Goal: Task Accomplishment & Management: Use online tool/utility

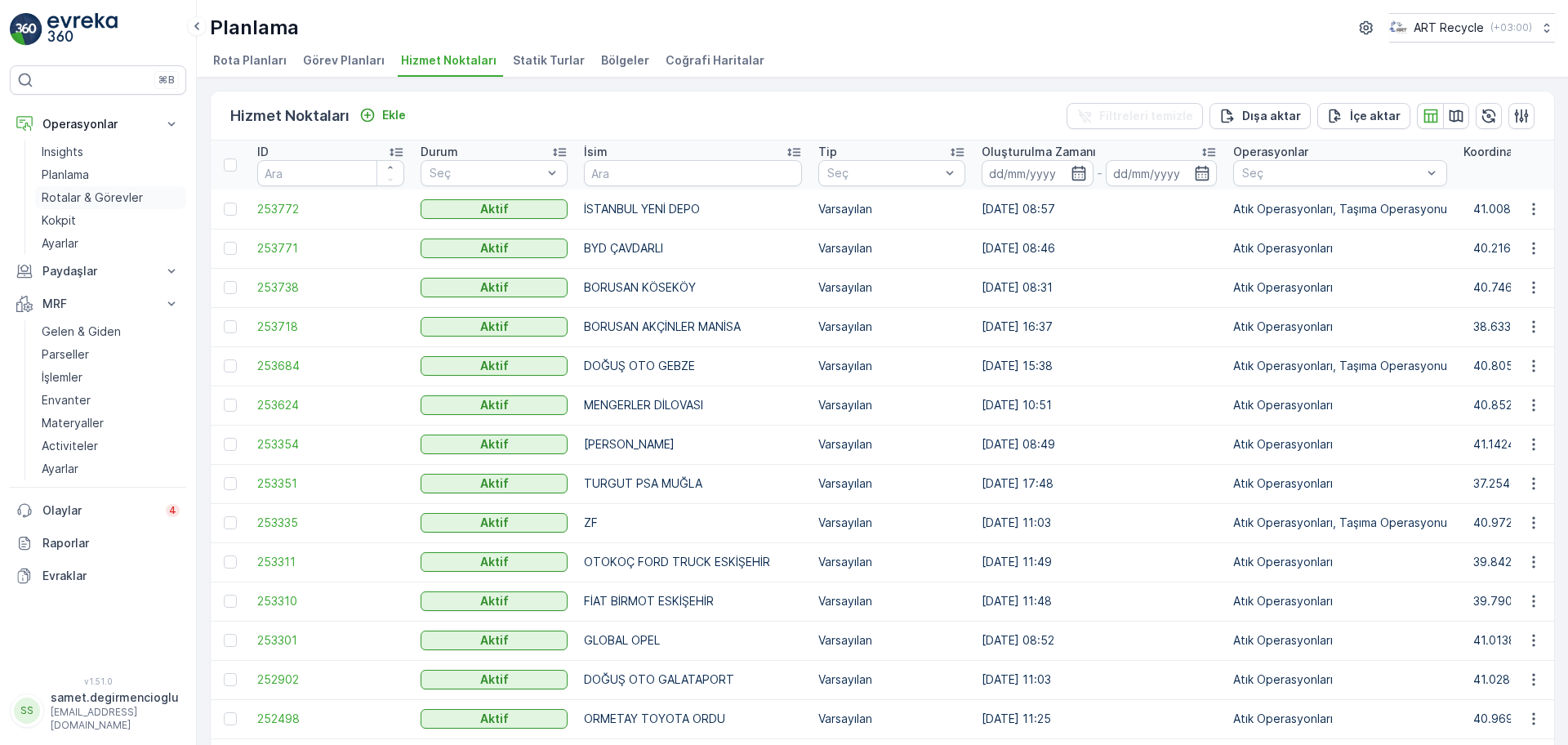
click at [102, 198] on p "Rotalar & Görevler" at bounding box center [93, 197] width 102 height 16
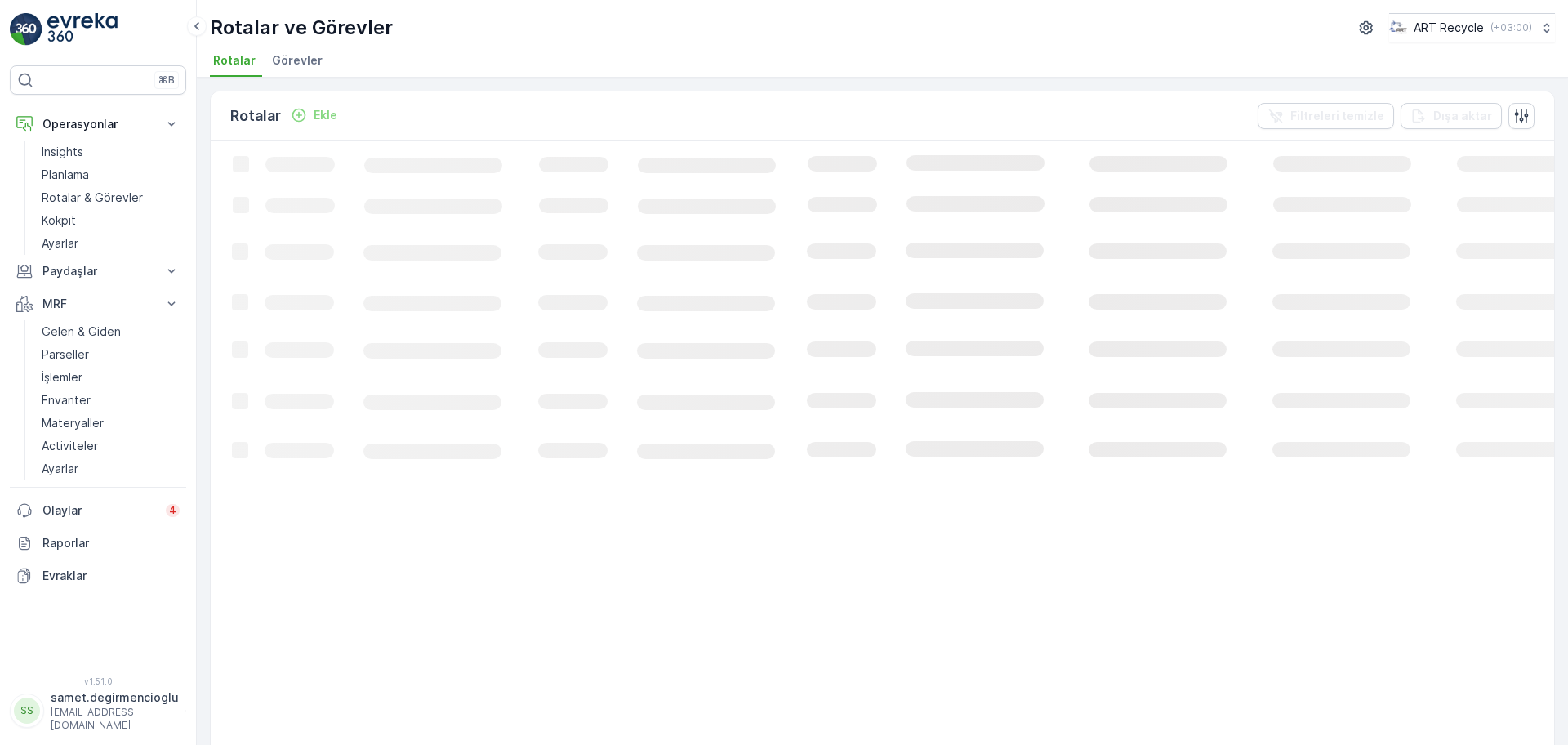
click at [299, 55] on span "Görevler" at bounding box center [297, 60] width 51 height 16
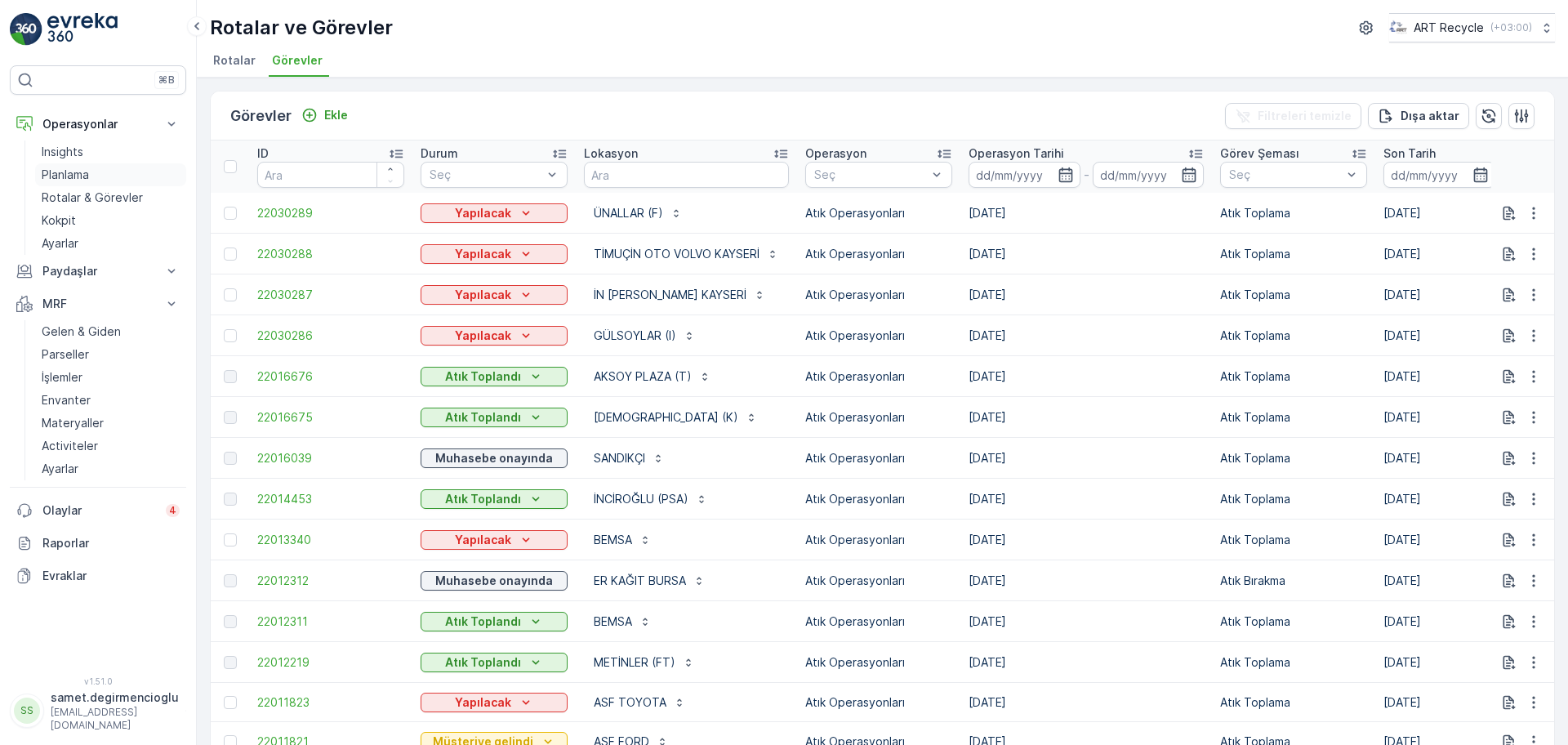
click at [86, 168] on p "Planlama" at bounding box center [66, 175] width 48 height 16
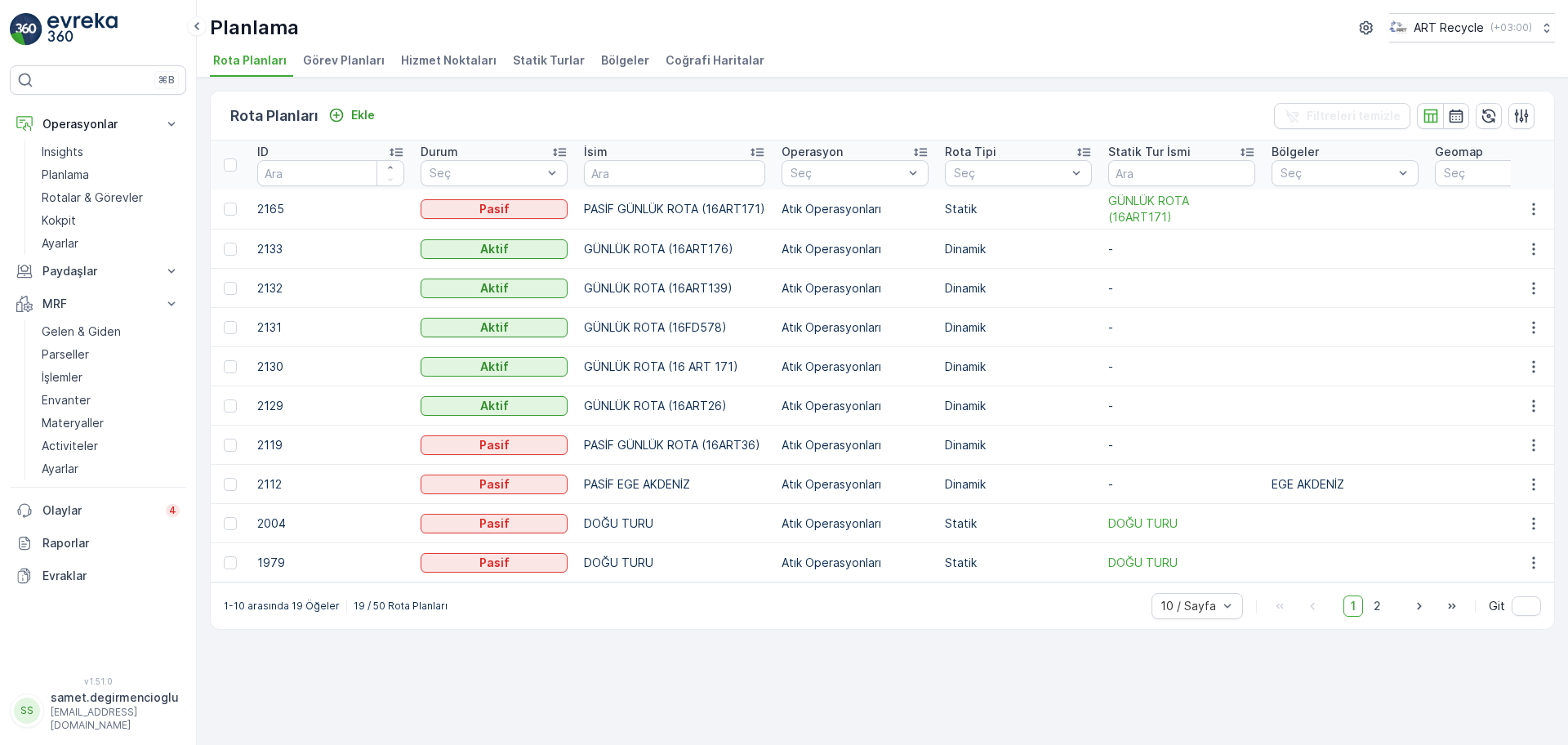
click at [411, 52] on span "Hizmet Noktaları" at bounding box center [449, 60] width 96 height 16
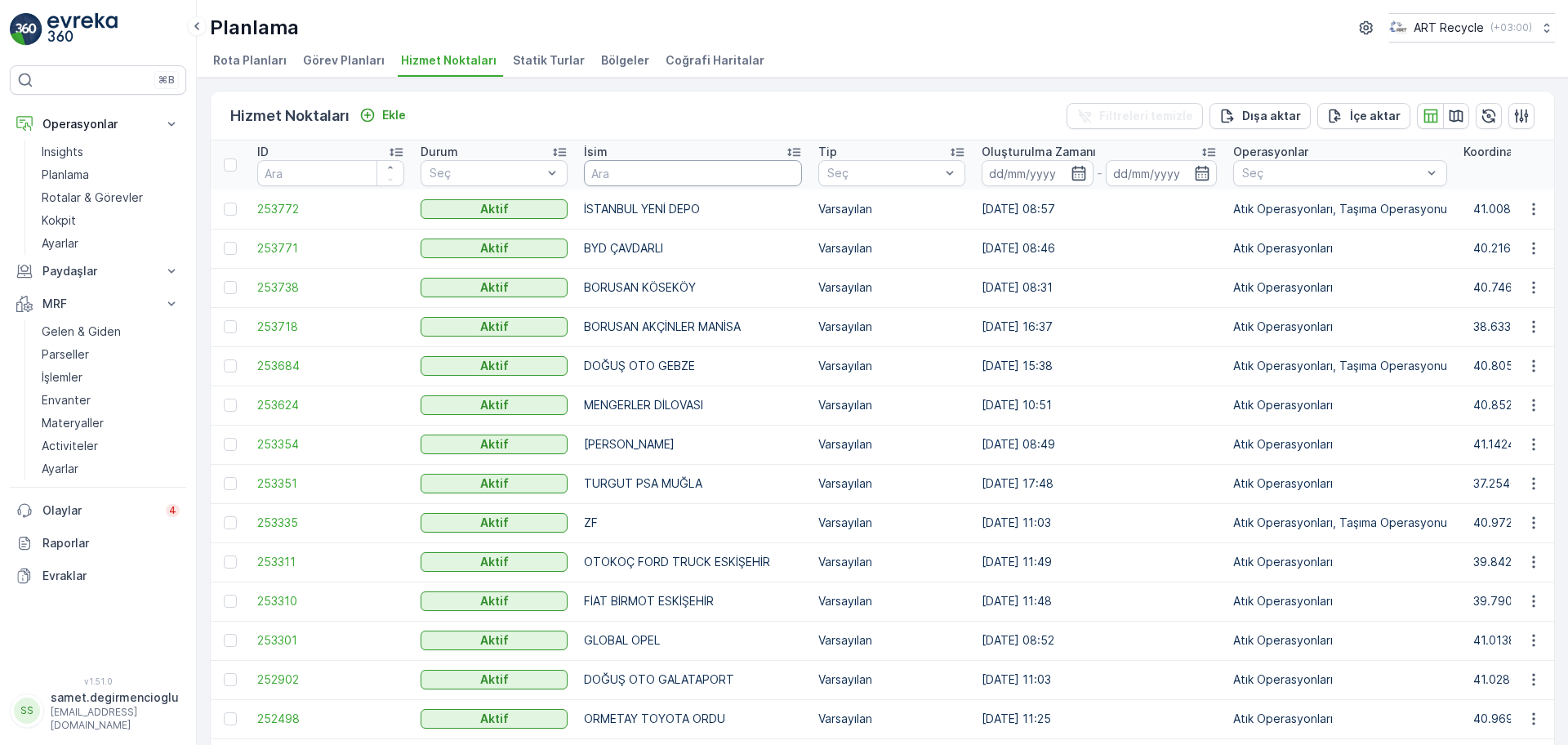
click at [667, 161] on input "text" at bounding box center [693, 174] width 218 height 26
type input "ER KAĞI"
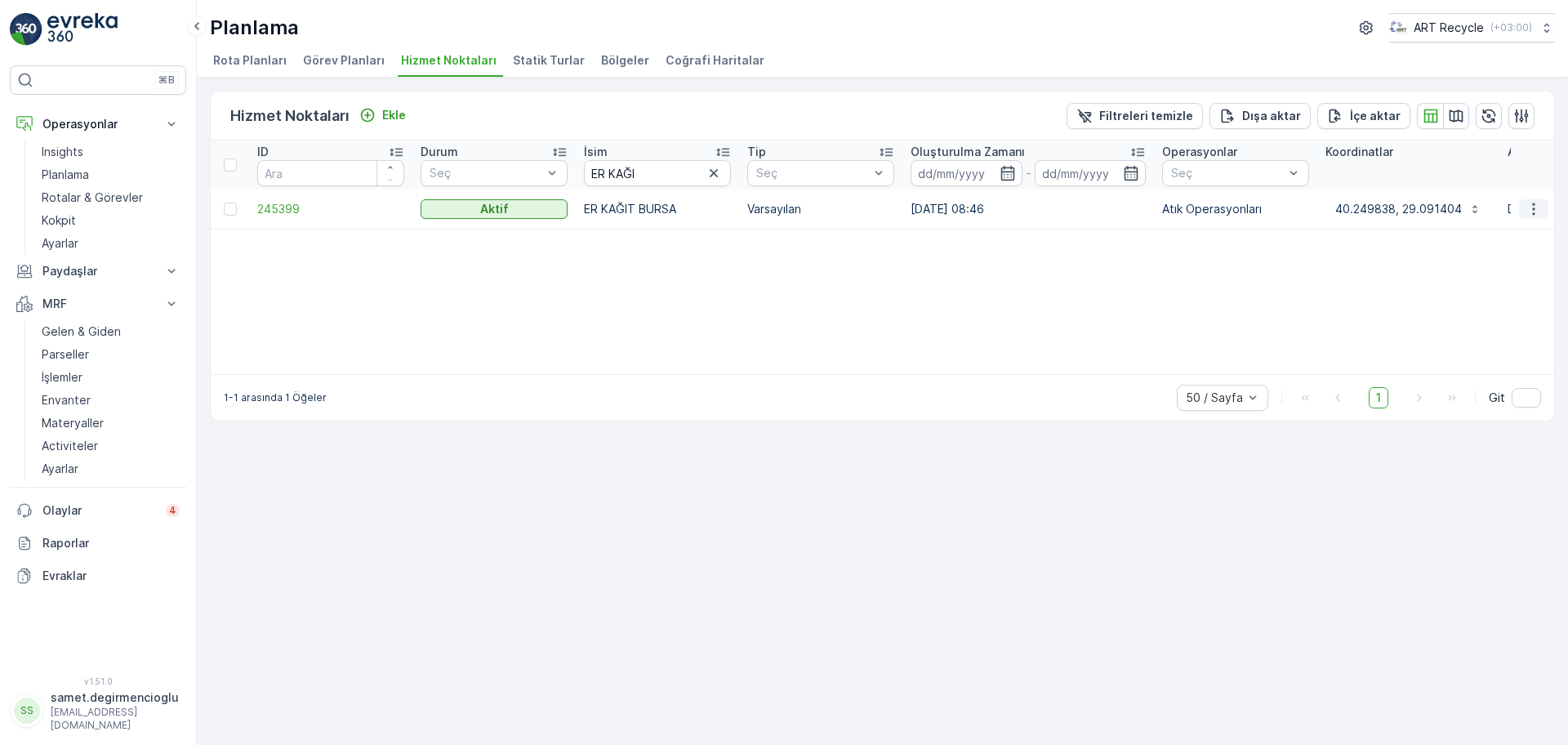
click at [1538, 210] on icon "button" at bounding box center [1534, 209] width 16 height 16
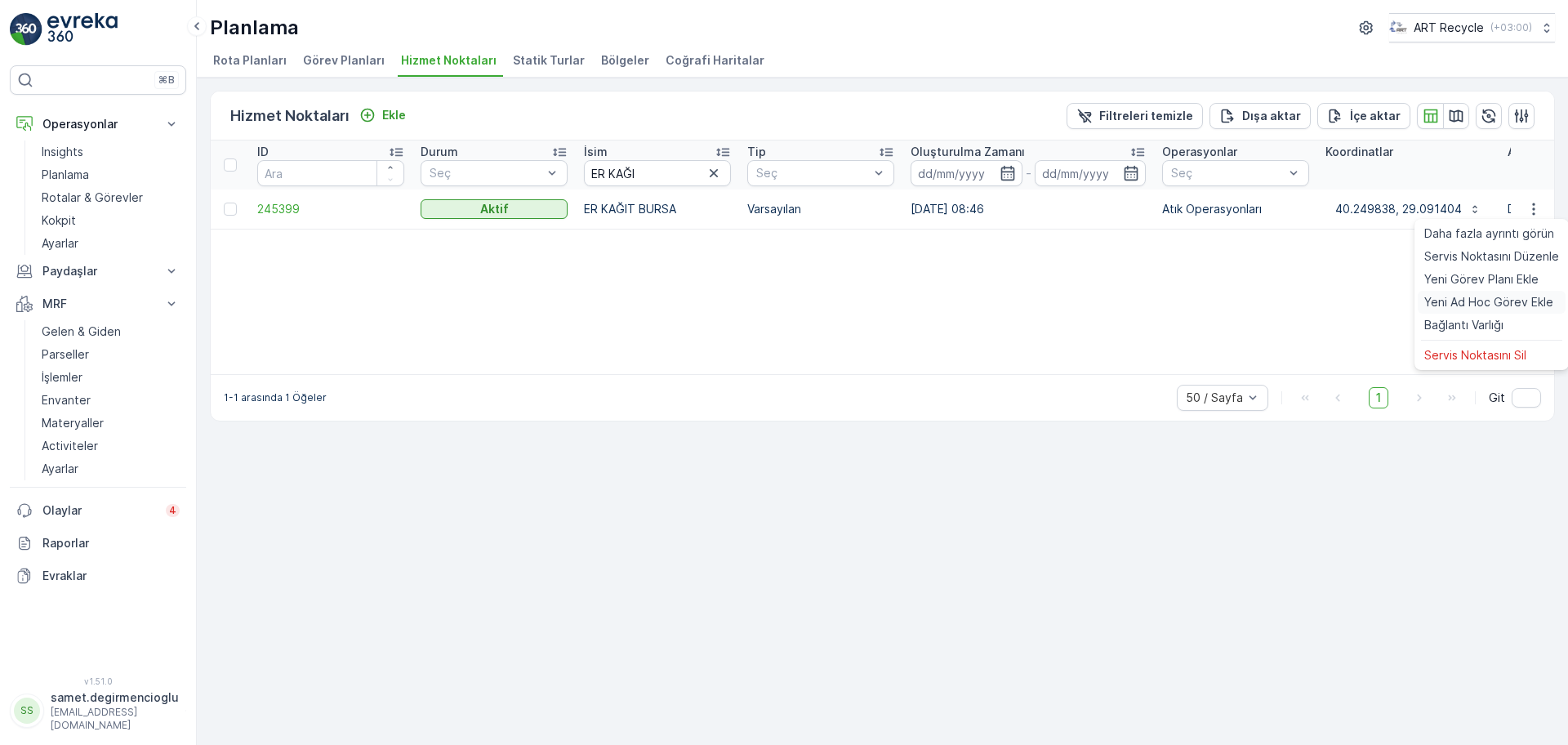
click at [1457, 300] on span "Yeni Ad Hoc Görev Ekle" at bounding box center [1488, 302] width 129 height 16
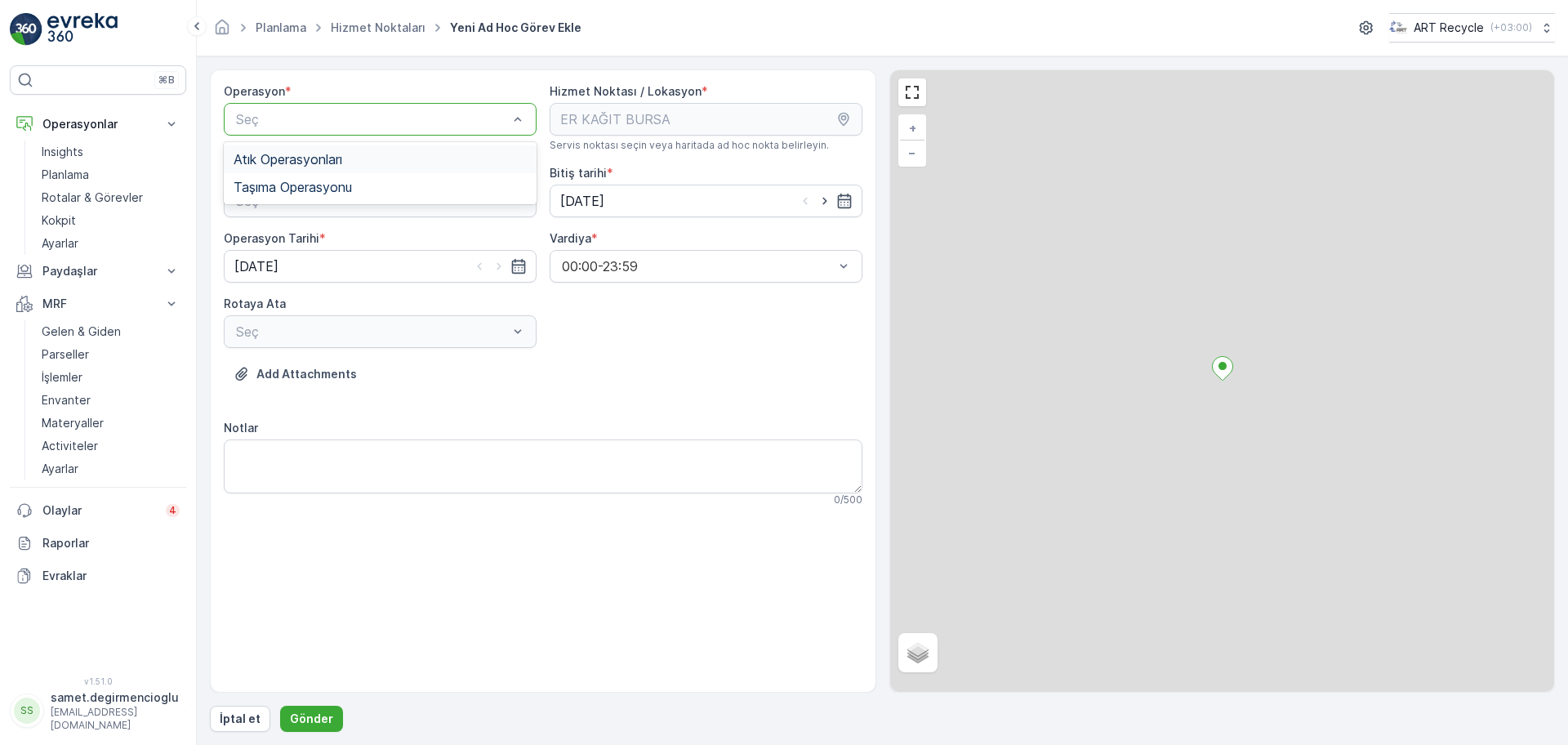
click at [334, 166] on span "Atık Operasyonları" at bounding box center [287, 159] width 109 height 15
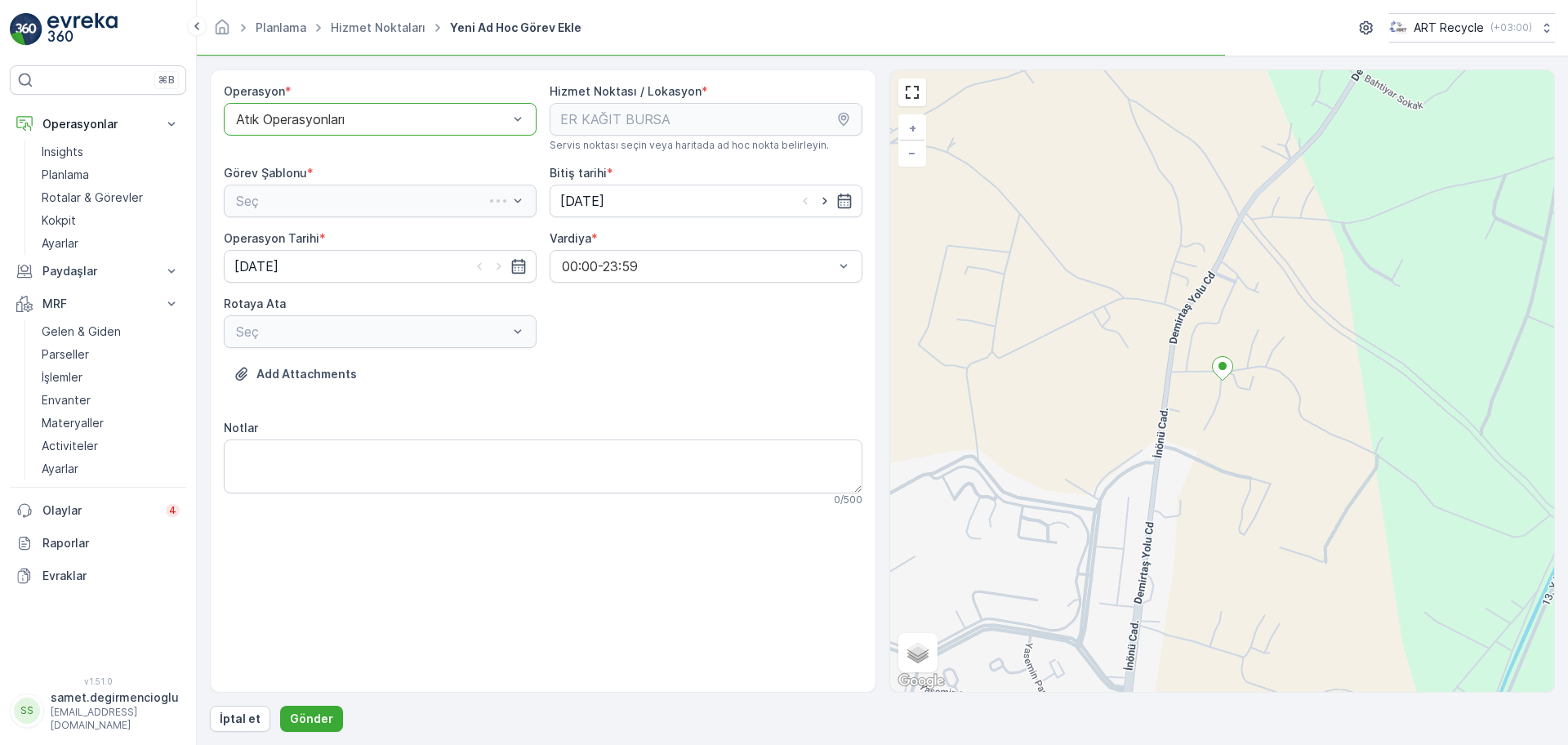
click at [333, 206] on div "Seç" at bounding box center [381, 200] width 313 height 33
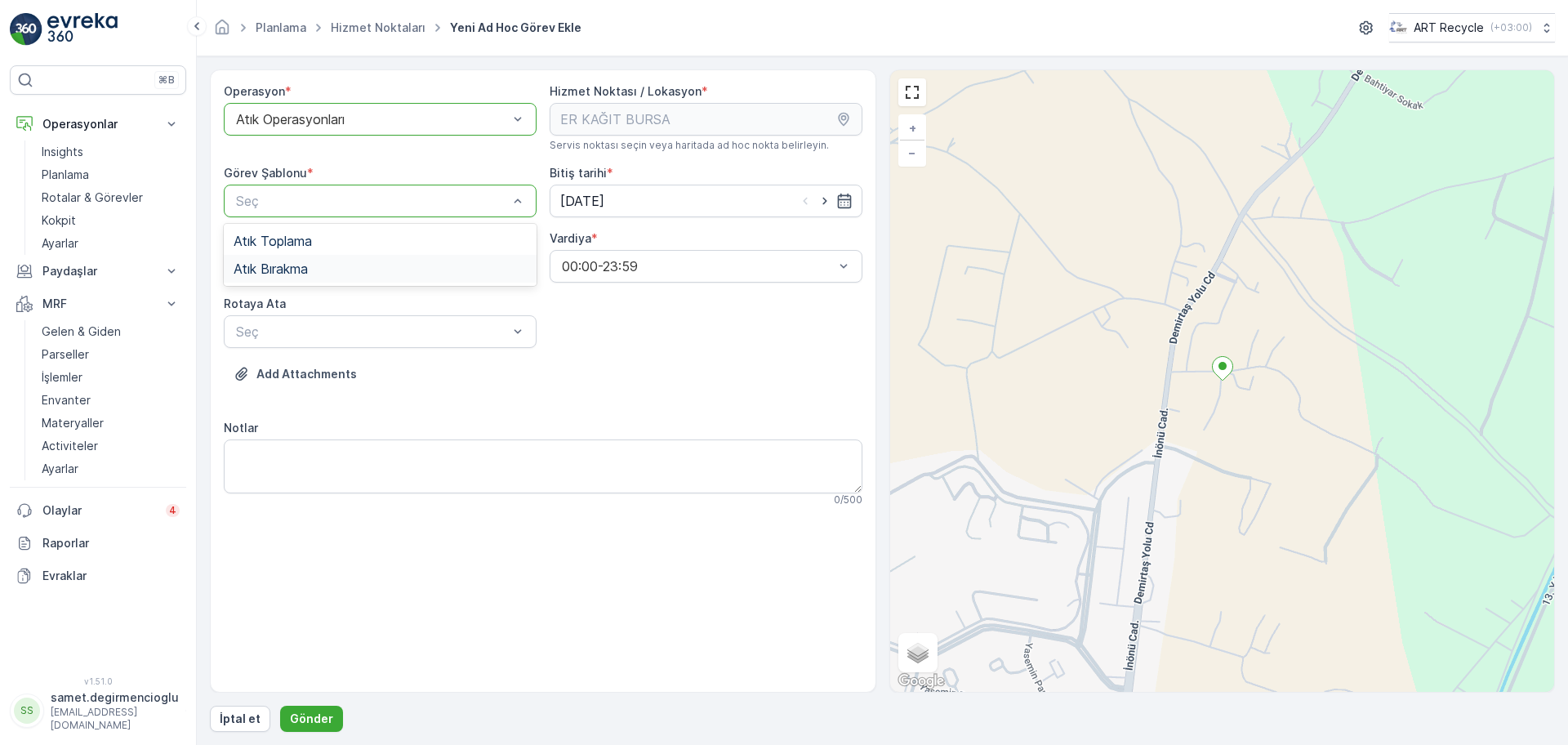
click at [321, 258] on div "Atık Bırakma" at bounding box center [381, 269] width 313 height 28
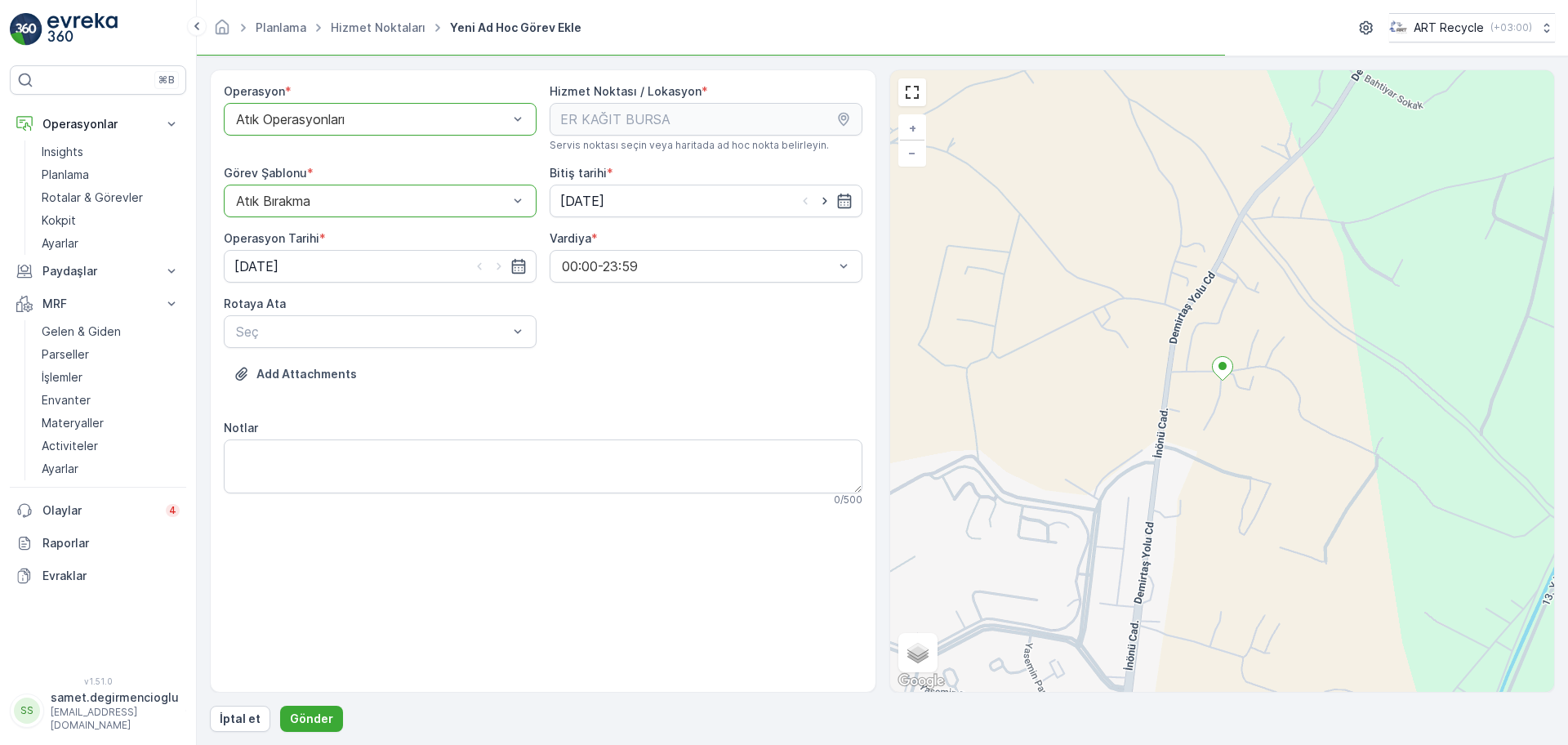
click at [328, 355] on div "Operasyon * option Atık Operasyonları, selected. Atık Operasyonları Hizmet Nokt…" at bounding box center [543, 302] width 639 height 437
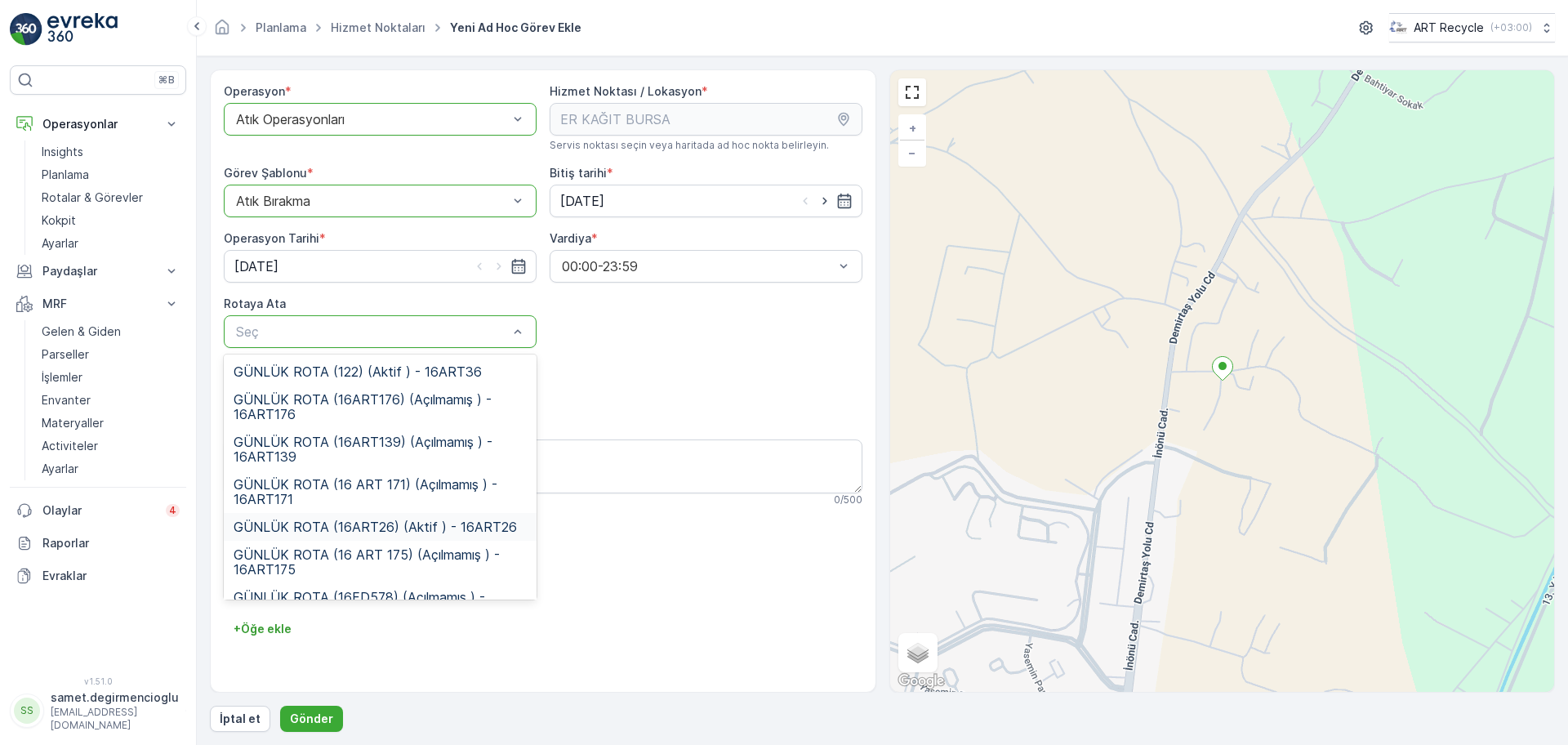
click at [416, 520] on span "GÜNLÜK ROTA (16ART26) (Aktif ) - 16ART26" at bounding box center [375, 527] width 283 height 15
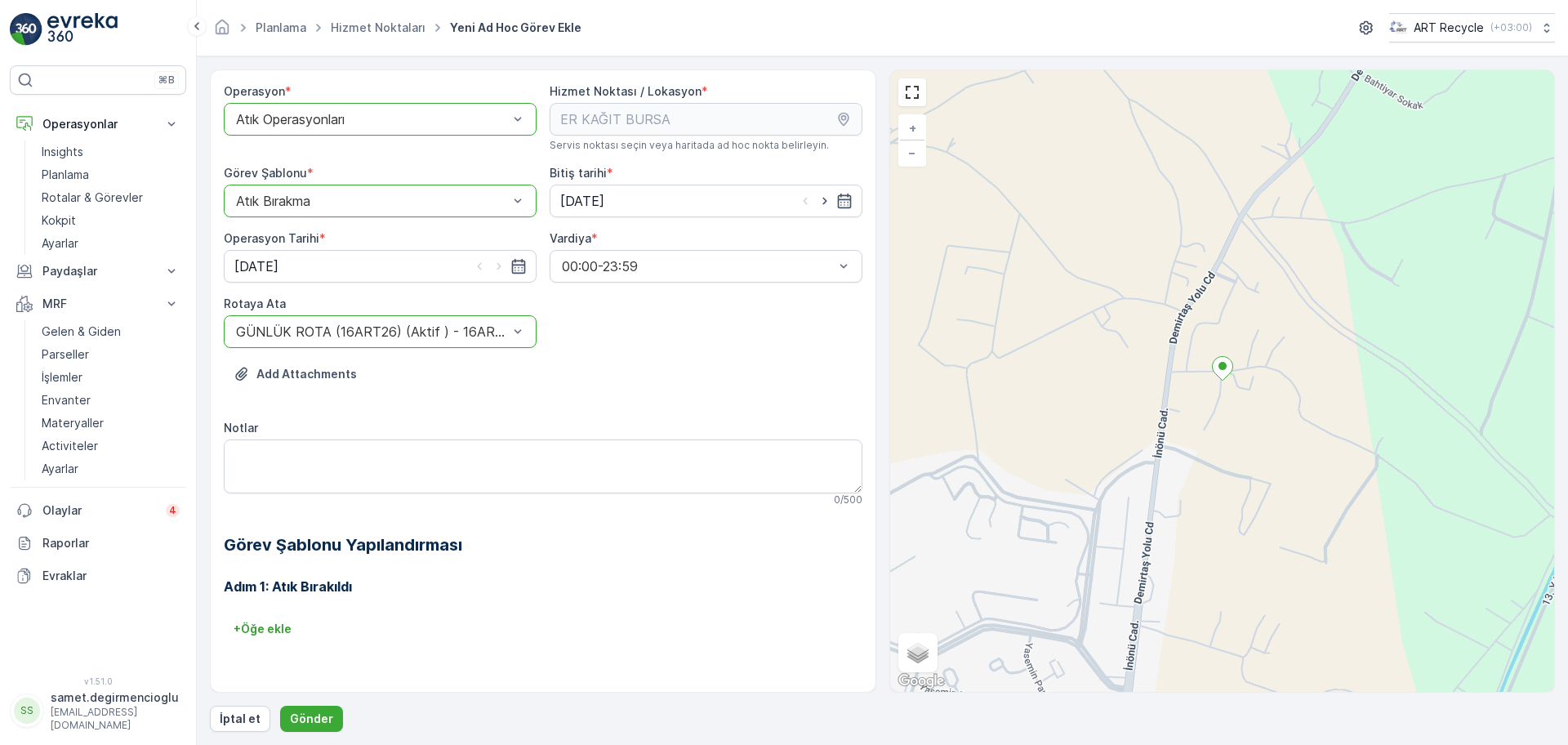
click at [631, 343] on div "Operasyon * option Atık Operasyonları, selected. Atık Operasyonları Hizmet Nokt…" at bounding box center [543, 376] width 639 height 585
click at [306, 707] on button "Gönder" at bounding box center [311, 719] width 63 height 26
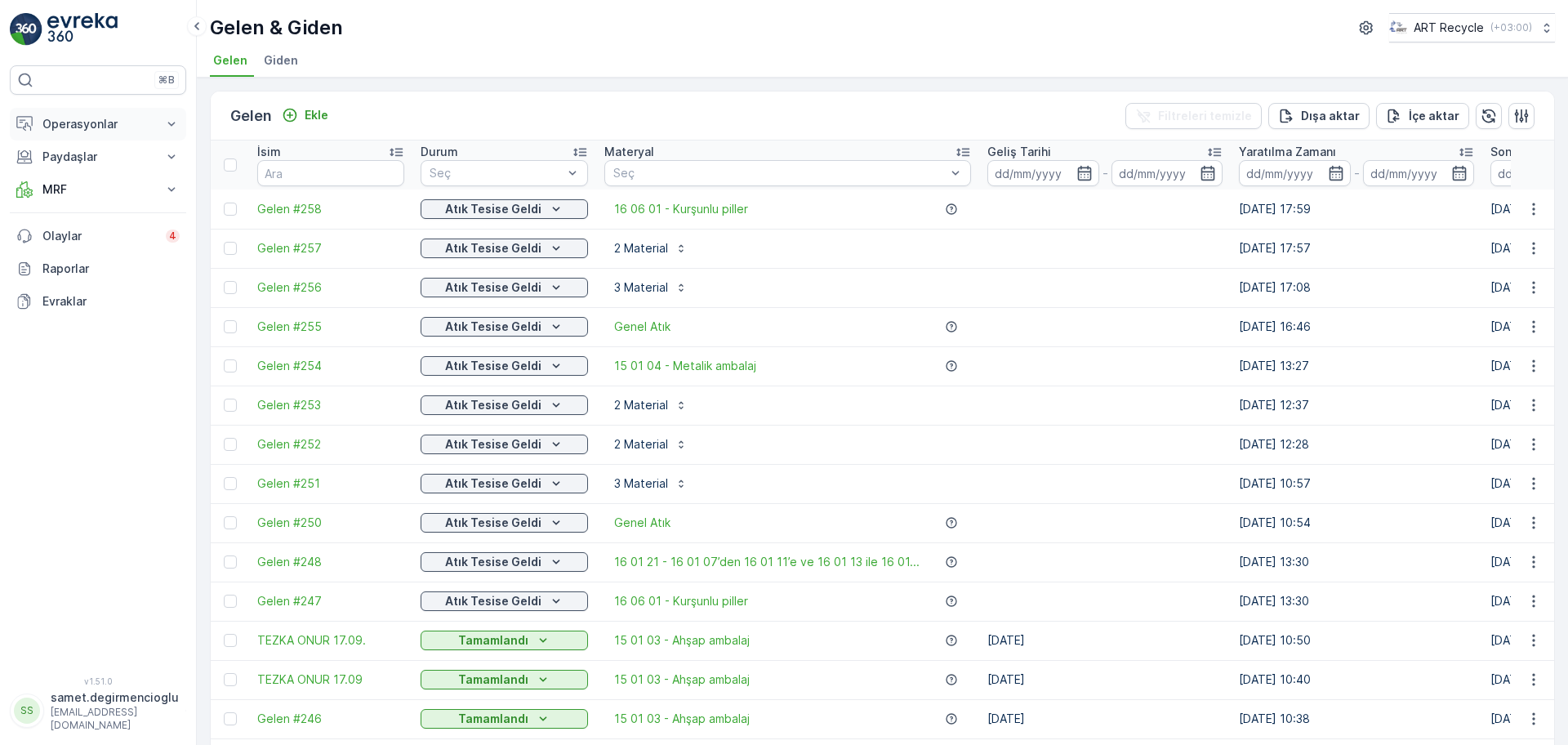
click at [111, 129] on p "Operasyonlar" at bounding box center [98, 124] width 111 height 16
click at [98, 167] on link "Planlama" at bounding box center [111, 175] width 152 height 23
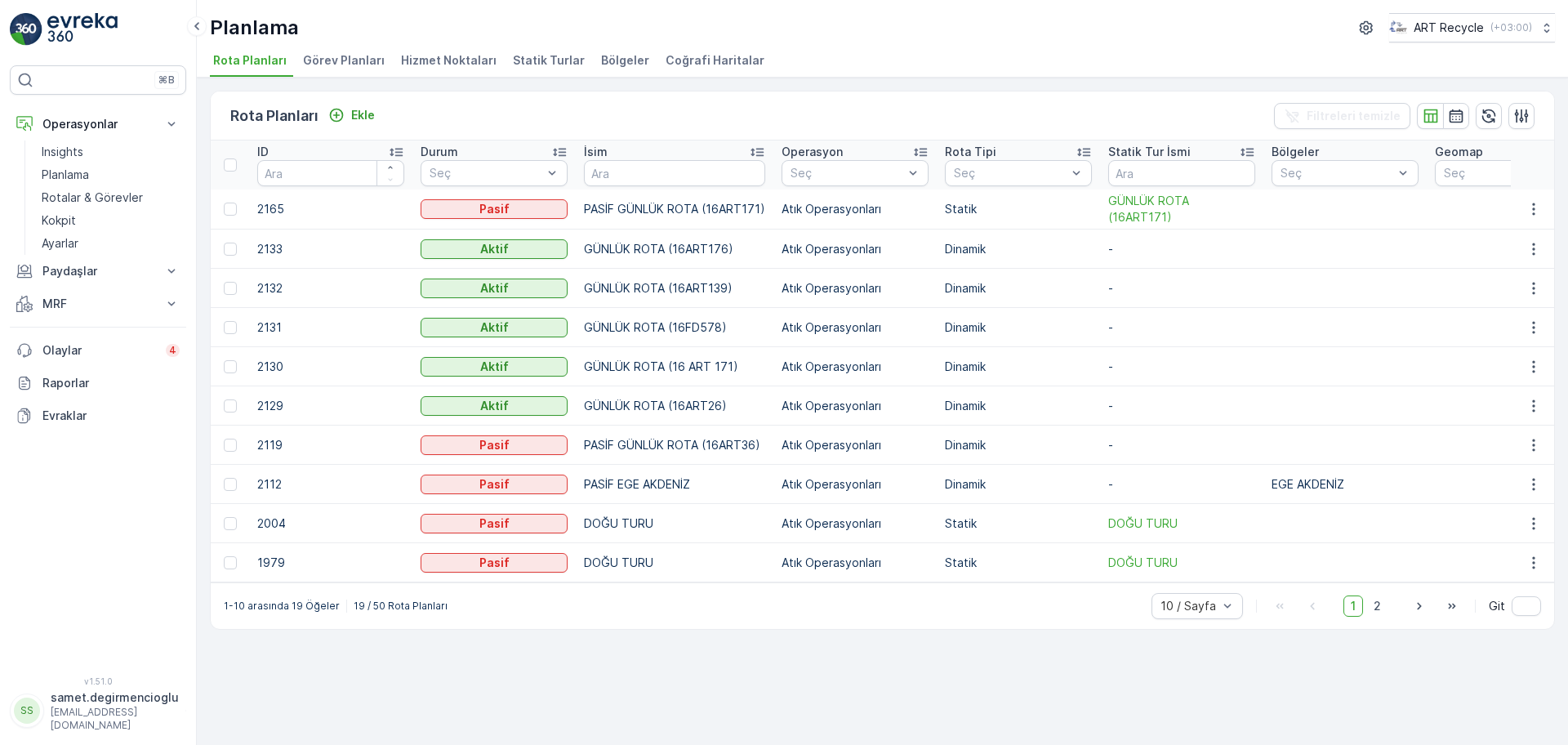
click at [432, 52] on span "Hizmet Noktaları" at bounding box center [449, 60] width 96 height 16
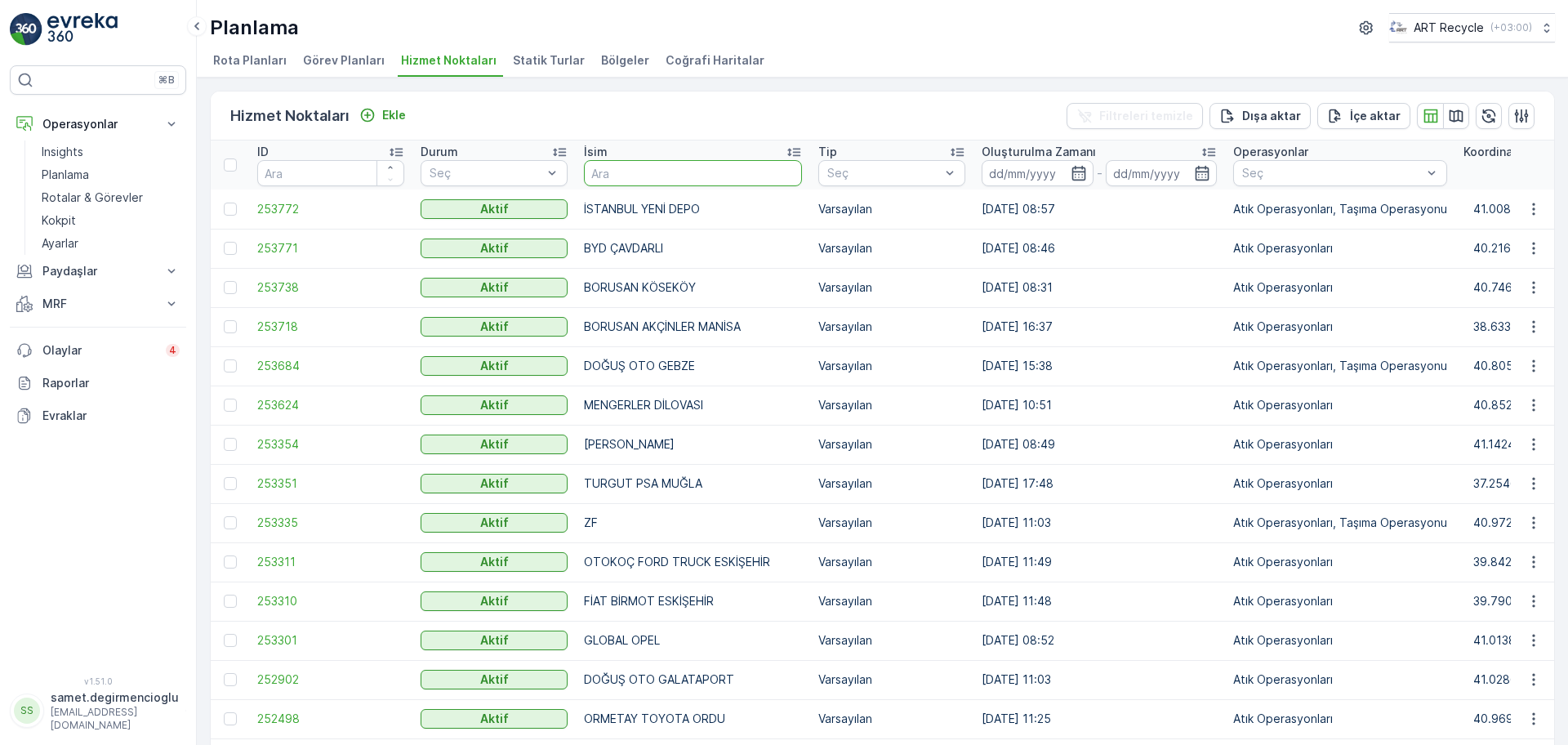
click at [628, 166] on input "text" at bounding box center [693, 174] width 218 height 26
click at [608, 166] on input "text" at bounding box center [693, 174] width 218 height 26
type input "BORUSAN"
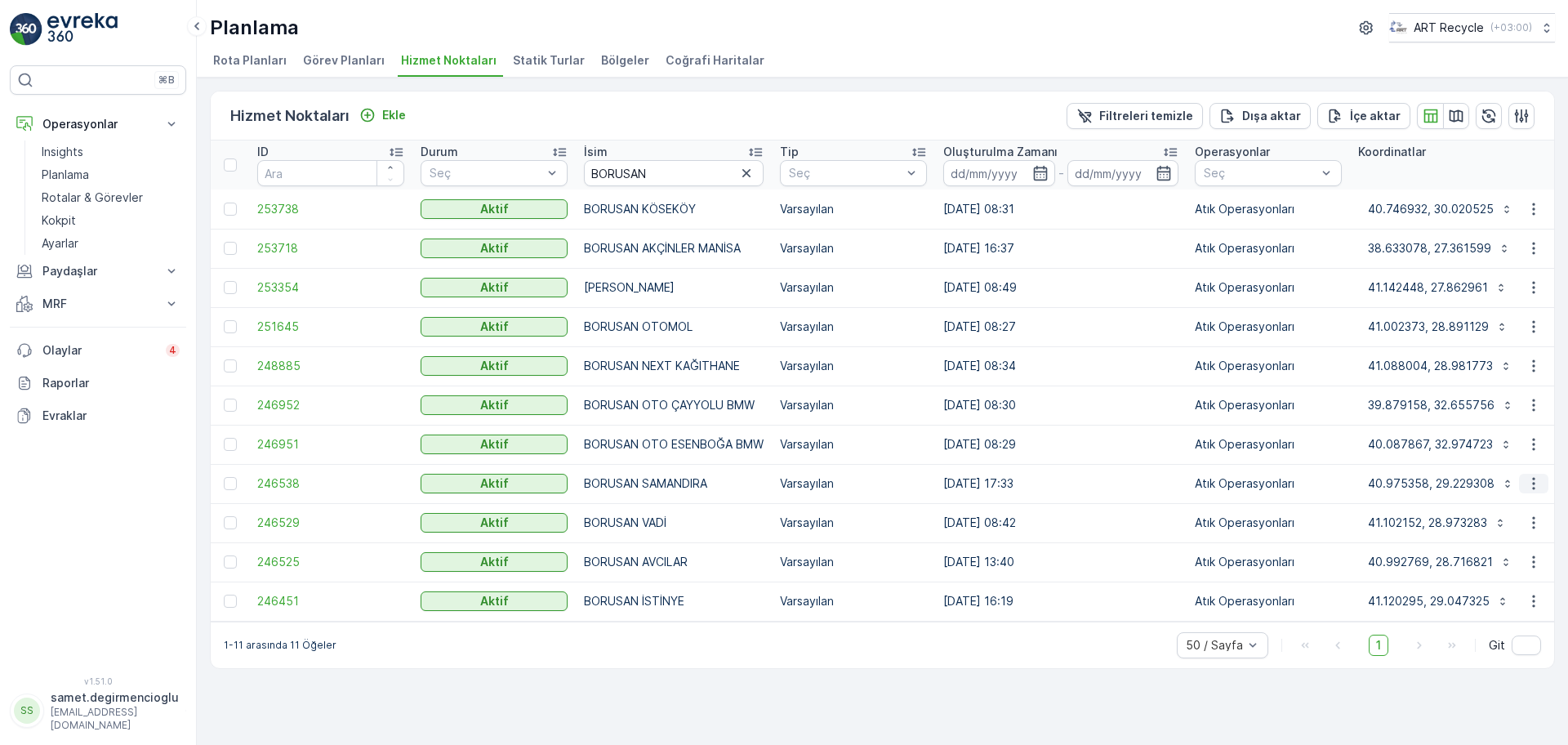
click at [1534, 485] on icon "button" at bounding box center [1533, 484] width 2 height 12
click at [1499, 576] on span "Yeni Ad Hoc Görev Ekle" at bounding box center [1488, 576] width 129 height 16
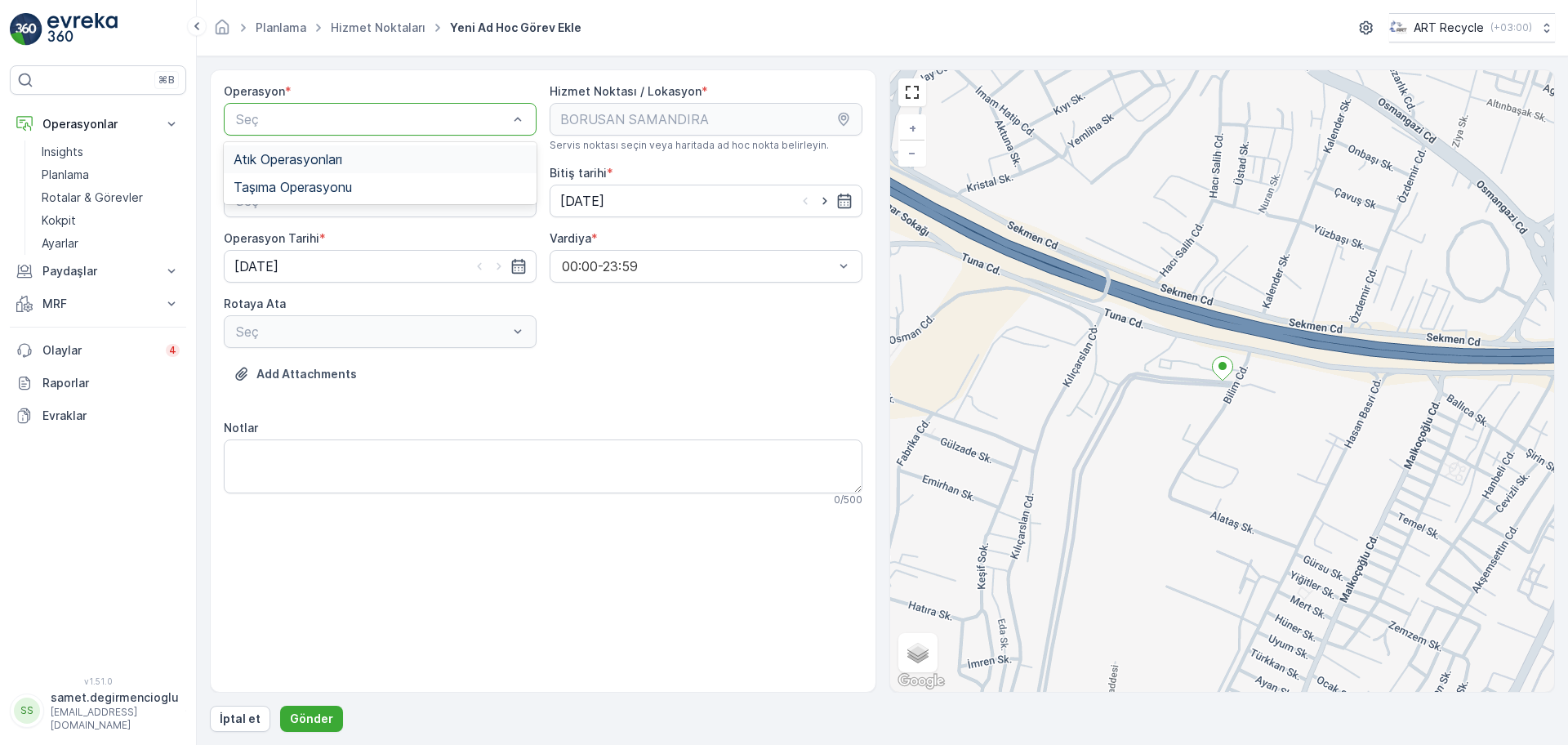
click at [359, 158] on div "Atık Operasyonları" at bounding box center [380, 159] width 293 height 15
click at [346, 190] on div "Seç" at bounding box center [381, 200] width 313 height 33
click at [318, 242] on div "Atık Toplama" at bounding box center [380, 240] width 293 height 15
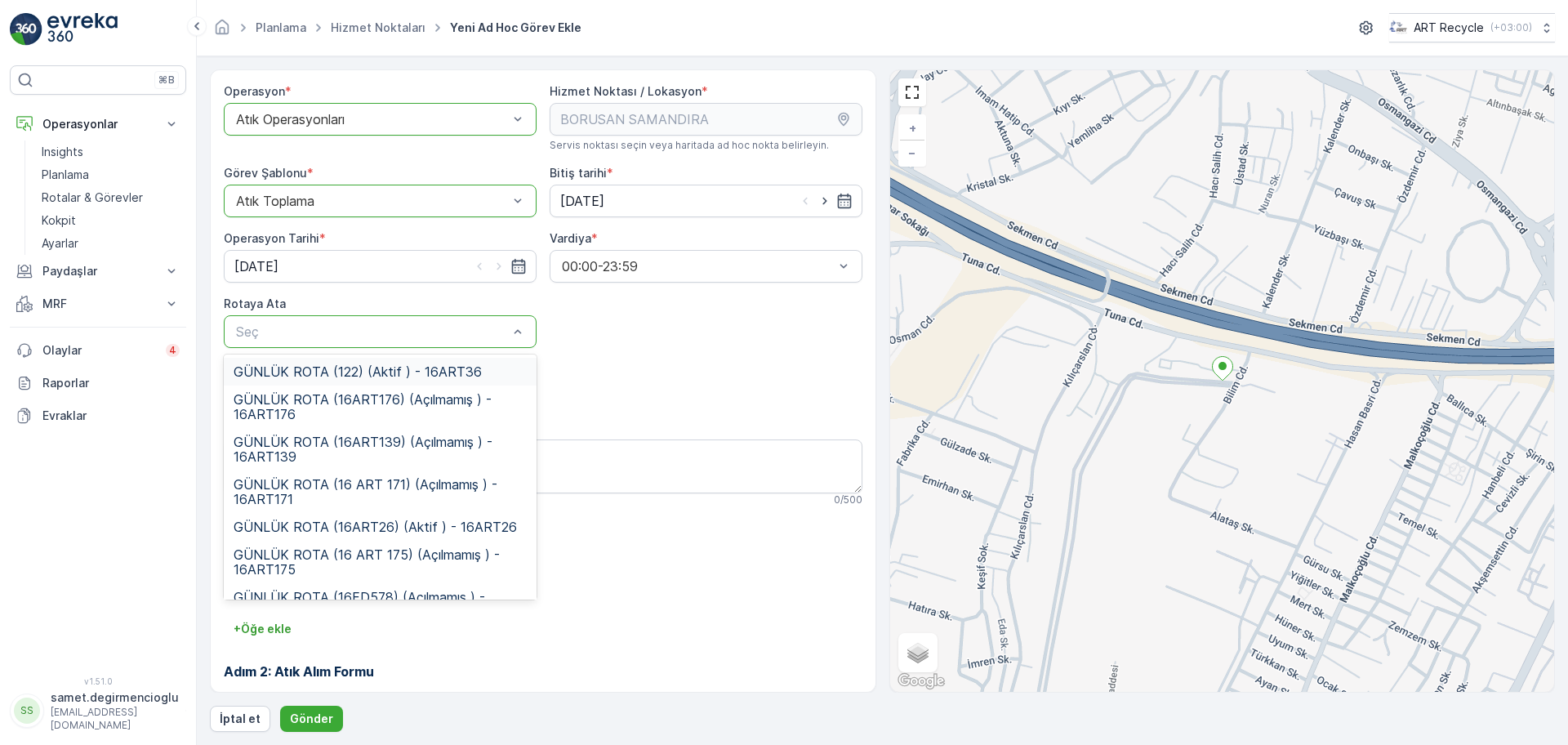
click at [456, 324] on div at bounding box center [372, 331] width 275 height 15
click at [399, 555] on span "GÜNLÜK ROTA (16 ART 175) (Açılmamış ) - 16ART175" at bounding box center [380, 561] width 293 height 29
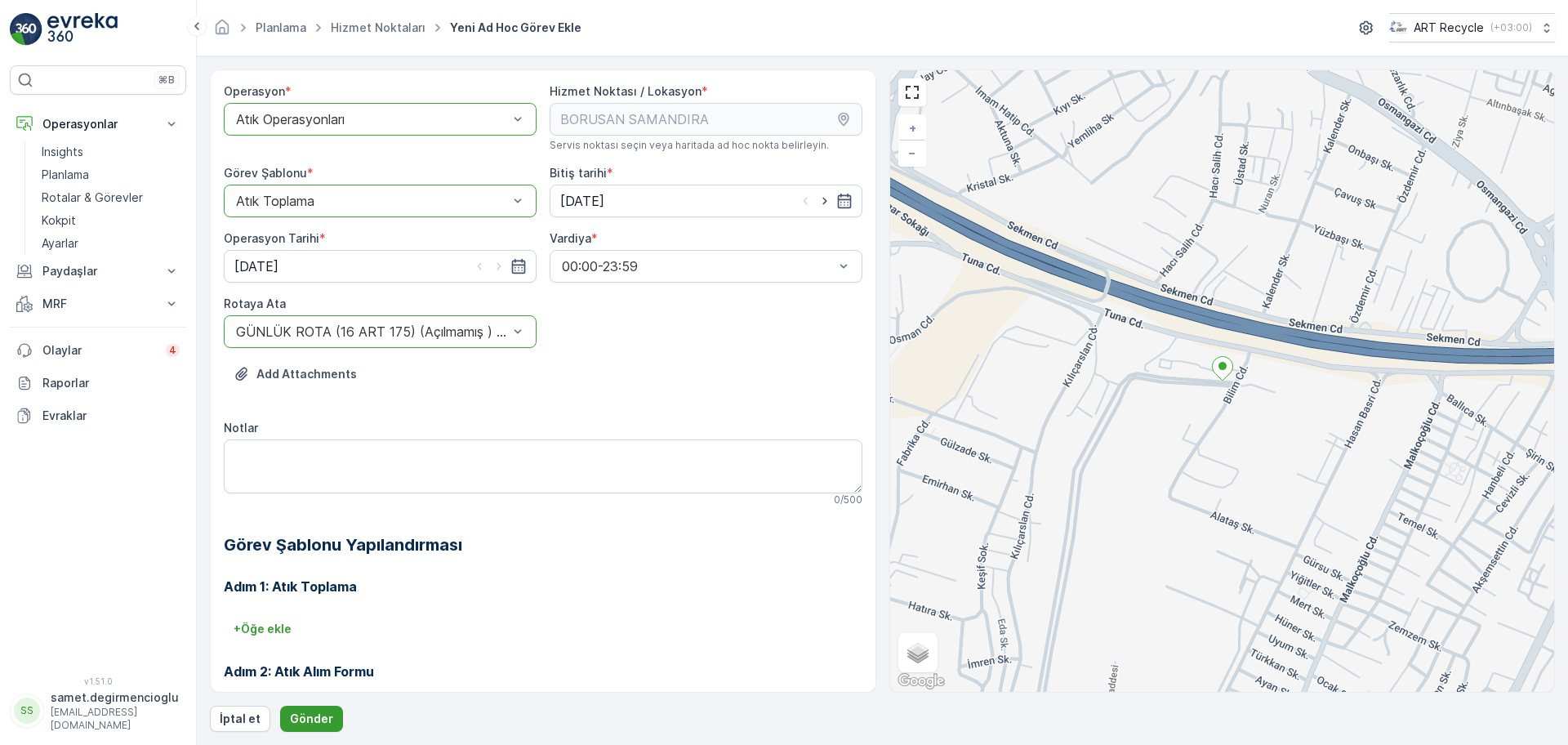
click at [308, 718] on p "Gönder" at bounding box center [311, 719] width 43 height 16
